Goal: Transaction & Acquisition: Purchase product/service

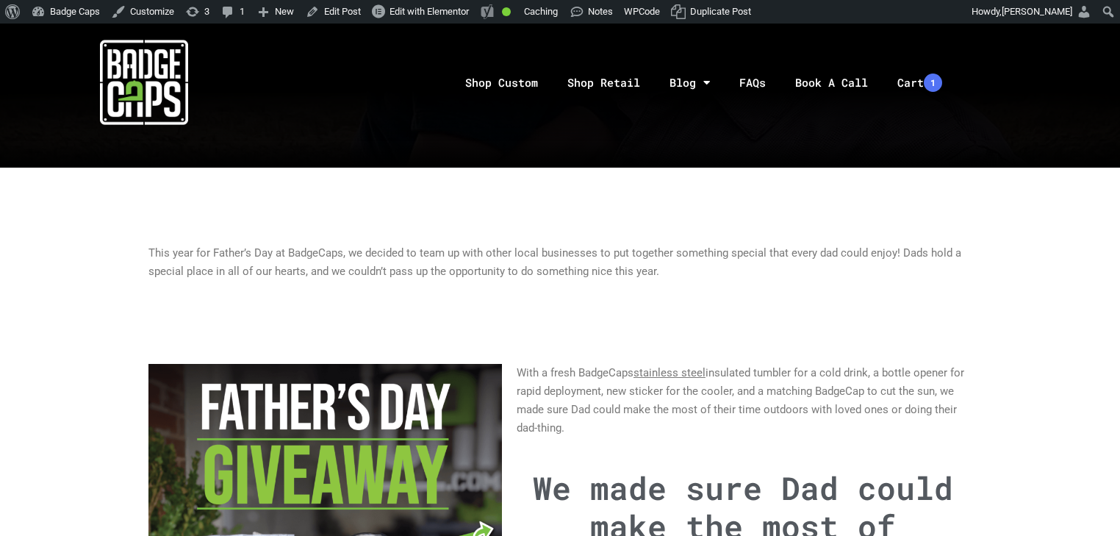
scroll to position [529, 0]
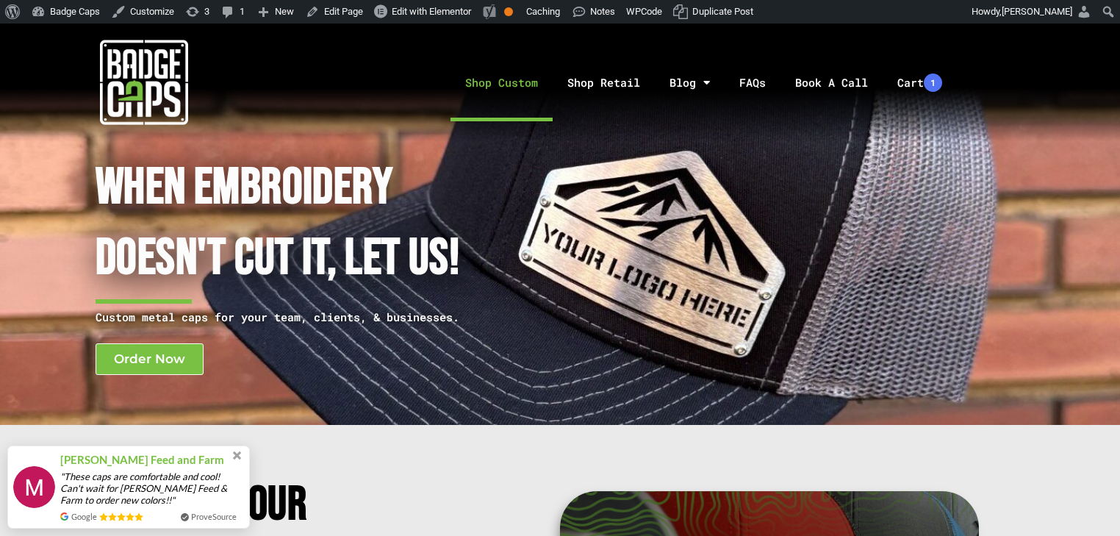
click at [513, 80] on link "Shop Custom" at bounding box center [502, 82] width 102 height 77
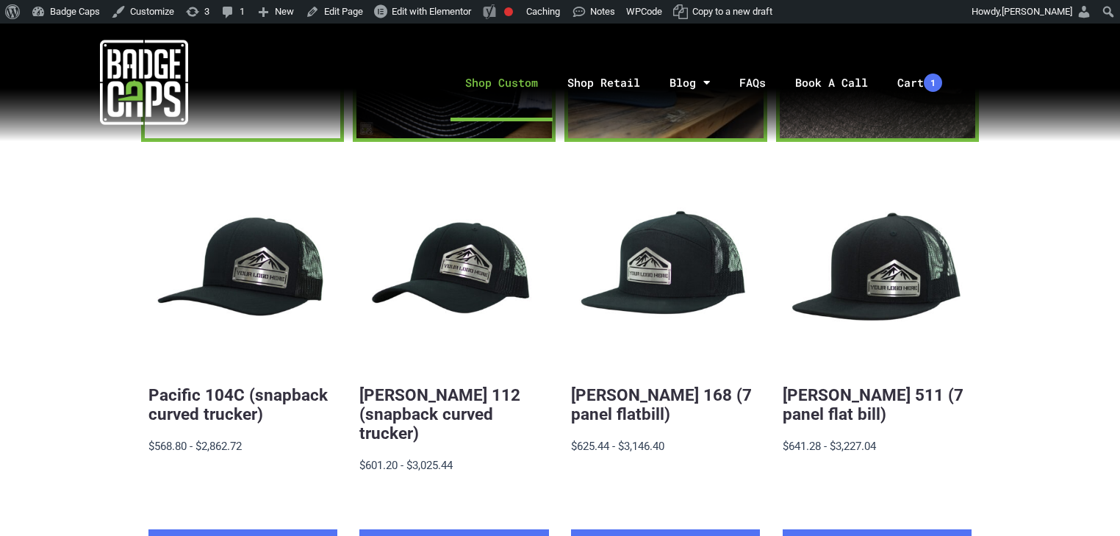
scroll to position [235, 0]
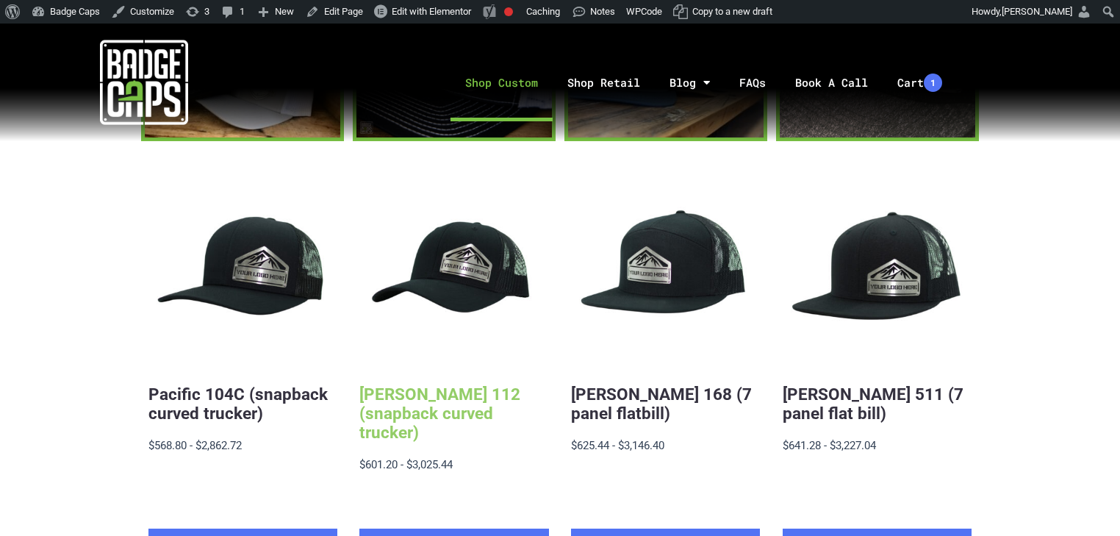
click at [443, 394] on link "Richardson 112 (snapback curved trucker)" at bounding box center [439, 412] width 161 height 57
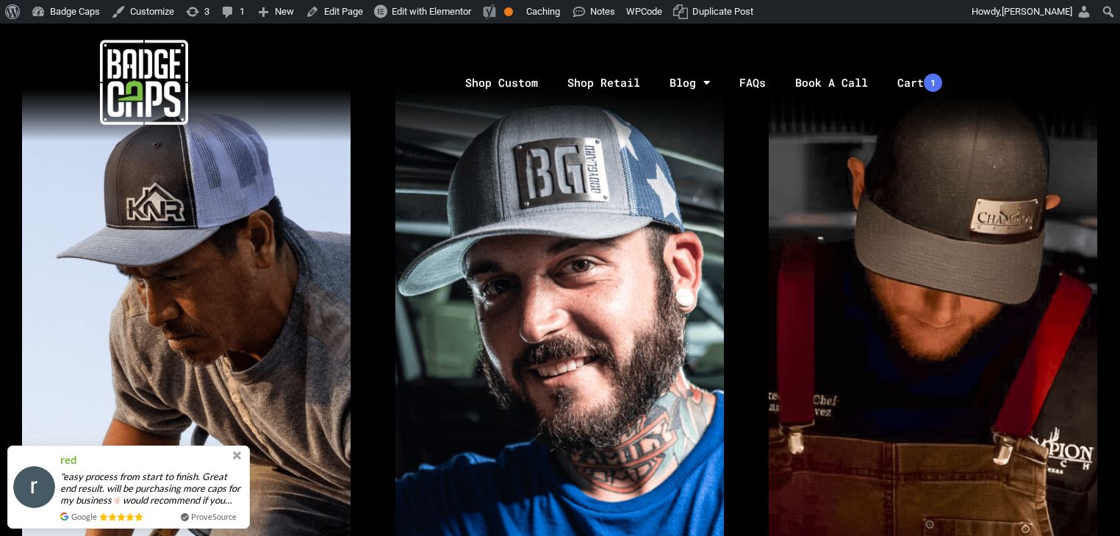
scroll to position [764, 0]
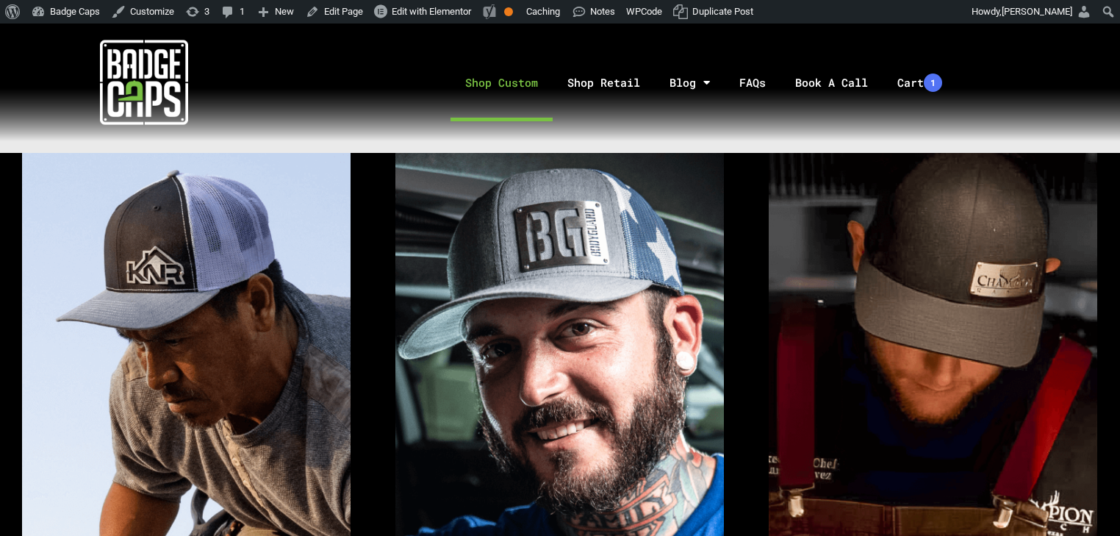
click at [509, 75] on link "Shop Custom" at bounding box center [502, 82] width 102 height 77
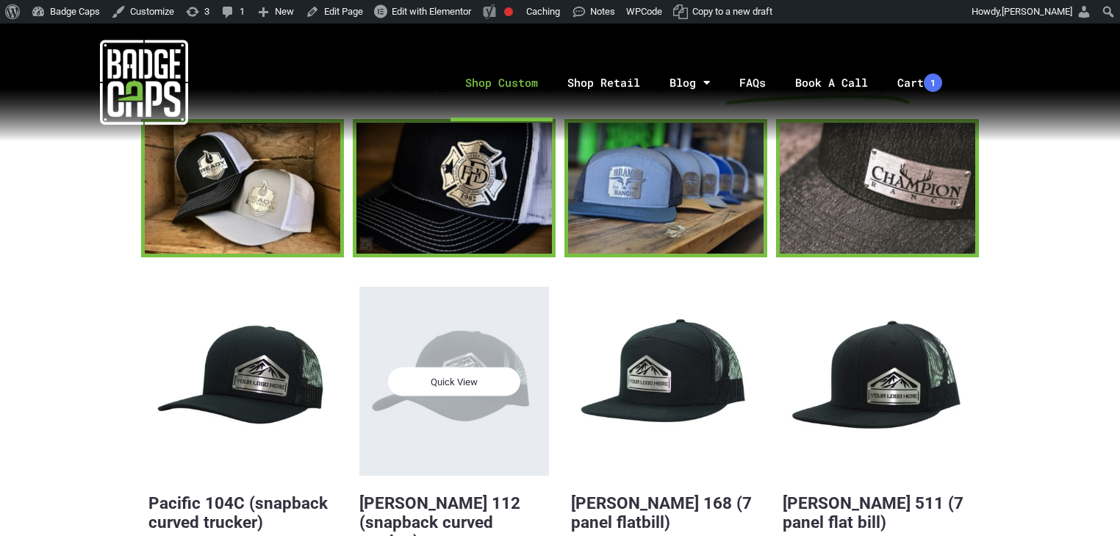
scroll to position [294, 0]
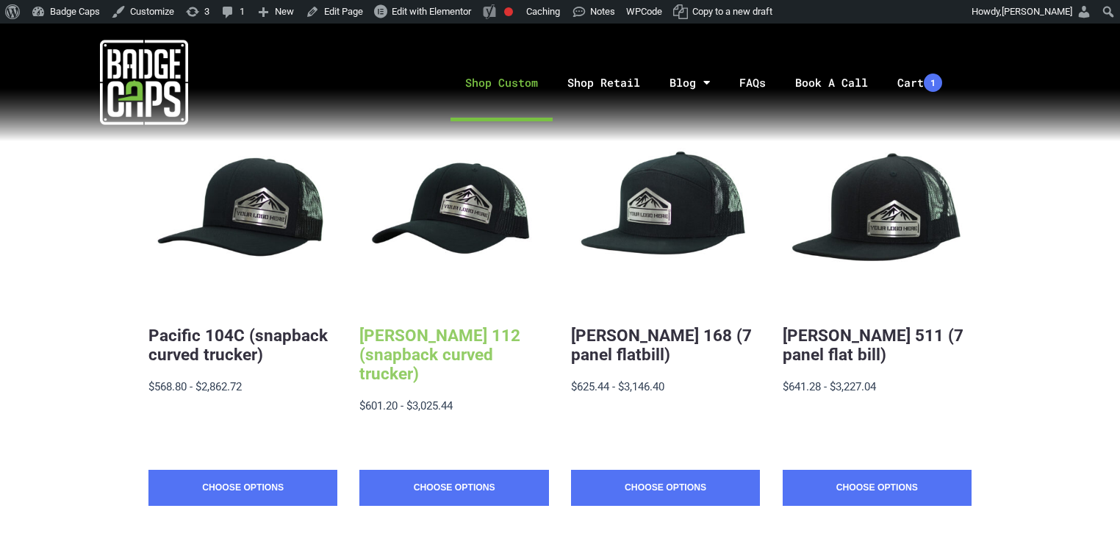
click at [482, 362] on link "[PERSON_NAME] 112 (snapback curved trucker)" at bounding box center [439, 354] width 161 height 57
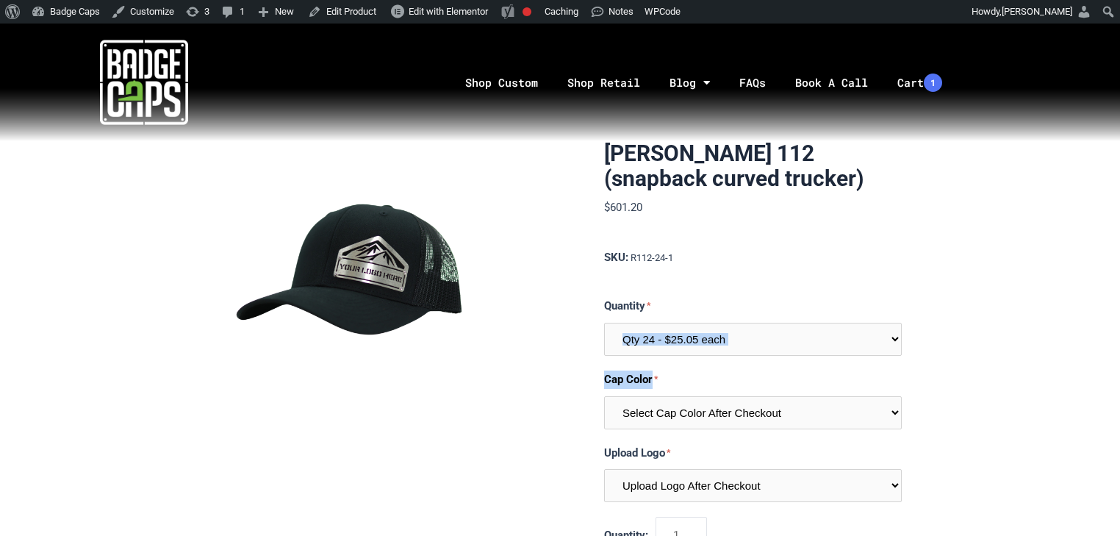
drag, startPoint x: 759, startPoint y: 357, endPoint x: 754, endPoint y: 347, distance: 11.2
click at [754, 347] on div "Quantity Qty 24 - $25.05 each Qty 48 - $24.24 each Qty 96 - $22.62 each Qty 144…" at bounding box center [753, 399] width 298 height 205
click at [754, 347] on select "Qty 24 - $25.05 each Qty 48 - $24.24 each Qty 96 - $22.62 each Qty 144 - $21.01…" at bounding box center [753, 339] width 298 height 33
